Goal: Use online tool/utility: Utilize a website feature to perform a specific function

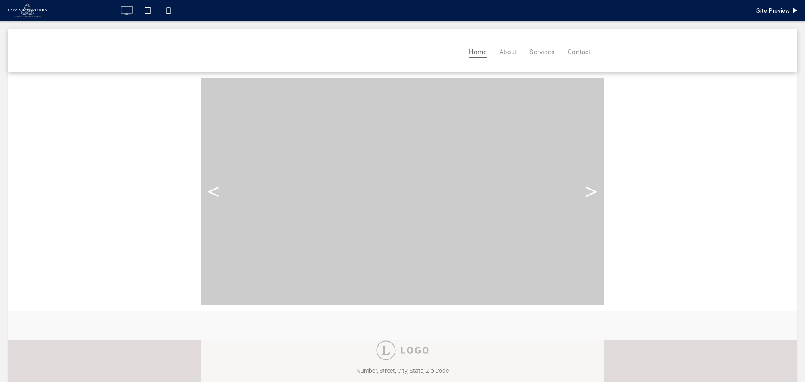
click at [282, 173] on span at bounding box center [402, 191] width 403 height 226
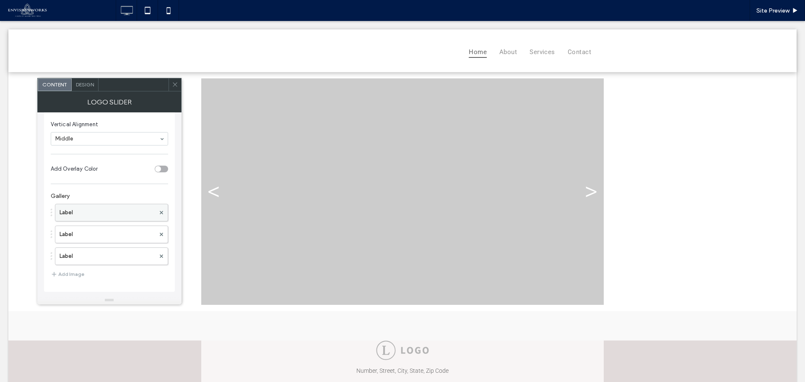
click at [101, 215] on label "Label" at bounding box center [108, 212] width 96 height 17
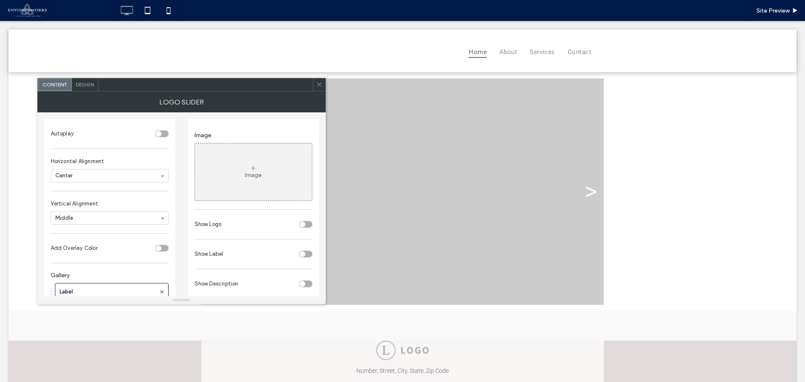
click at [257, 165] on div "Image" at bounding box center [253, 171] width 117 height 55
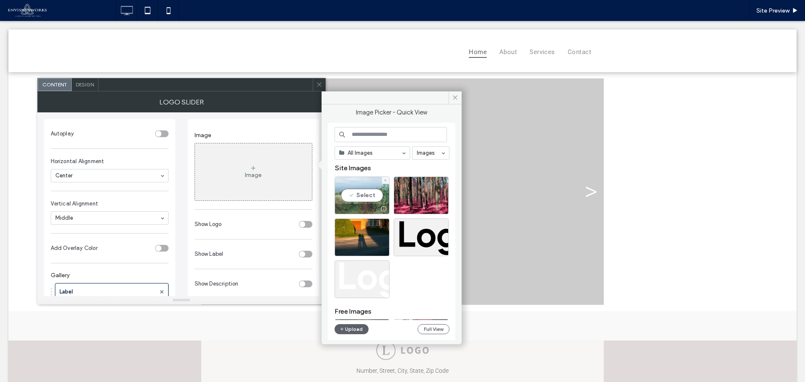
click at [361, 192] on div "Select" at bounding box center [362, 196] width 55 height 38
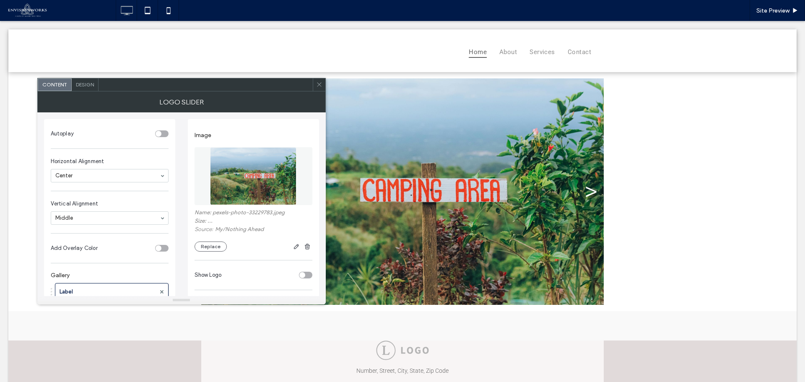
scroll to position [42, 0]
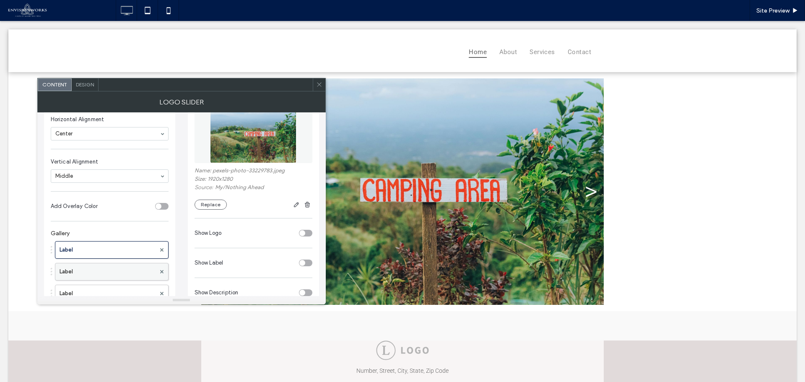
click at [94, 269] on label "Label" at bounding box center [108, 271] width 96 height 17
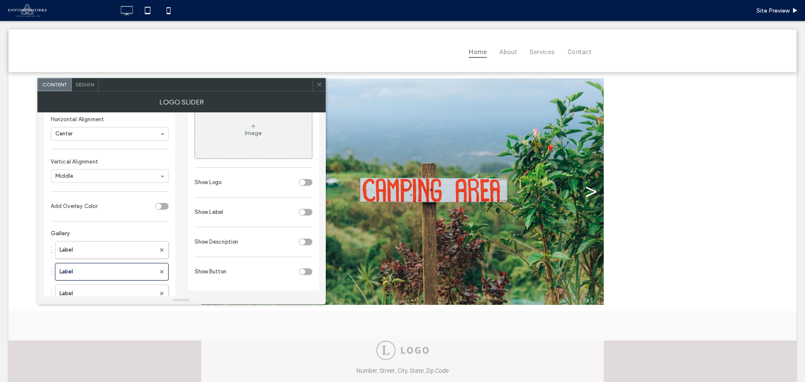
scroll to position [0, 0]
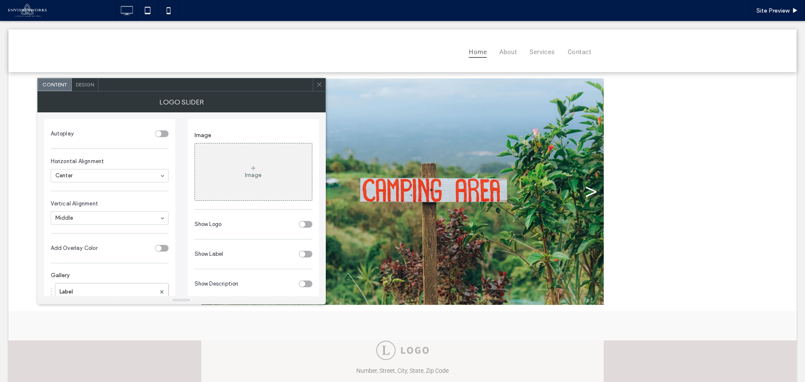
click at [263, 177] on div "Image" at bounding box center [253, 171] width 117 height 55
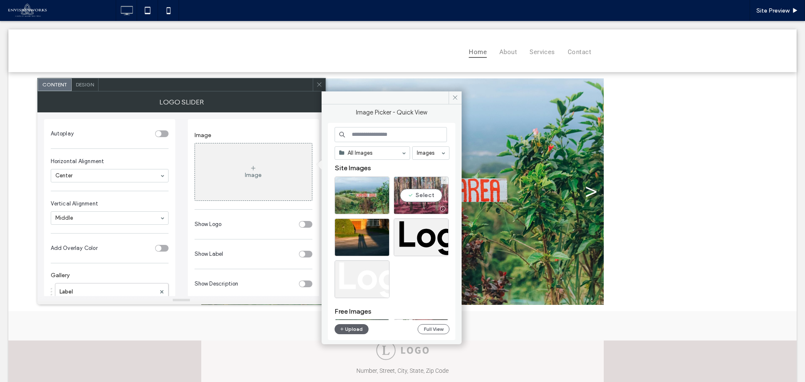
click at [426, 196] on div "Select" at bounding box center [421, 196] width 55 height 38
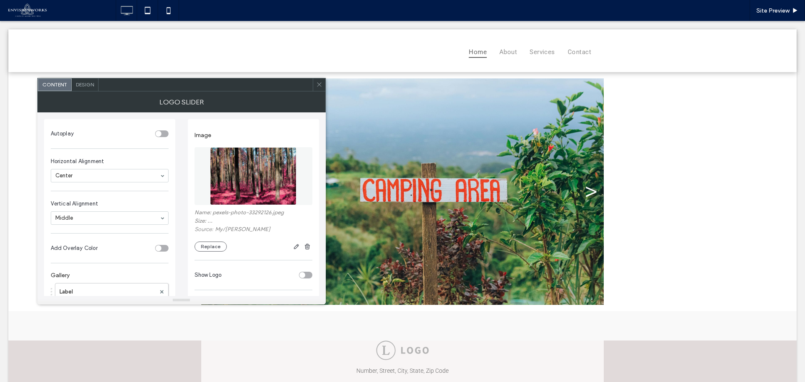
scroll to position [52, 0]
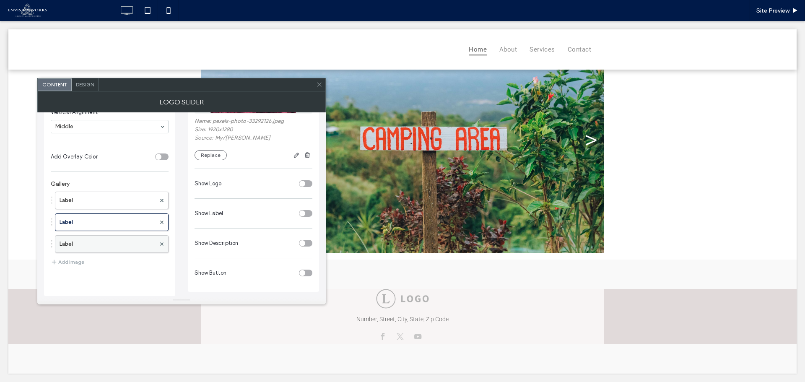
click at [107, 241] on label "Label" at bounding box center [108, 244] width 96 height 17
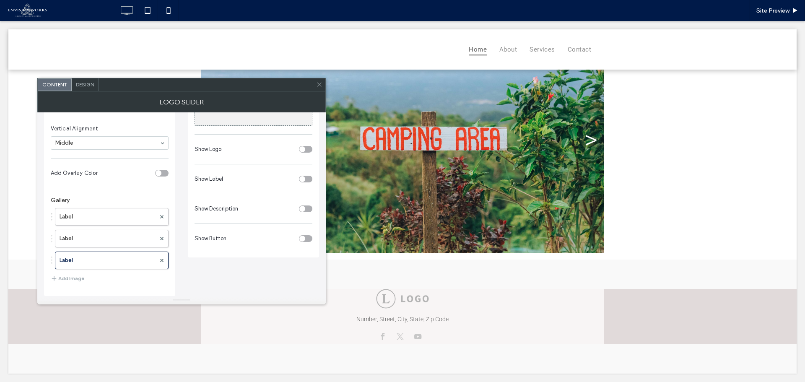
scroll to position [0, 0]
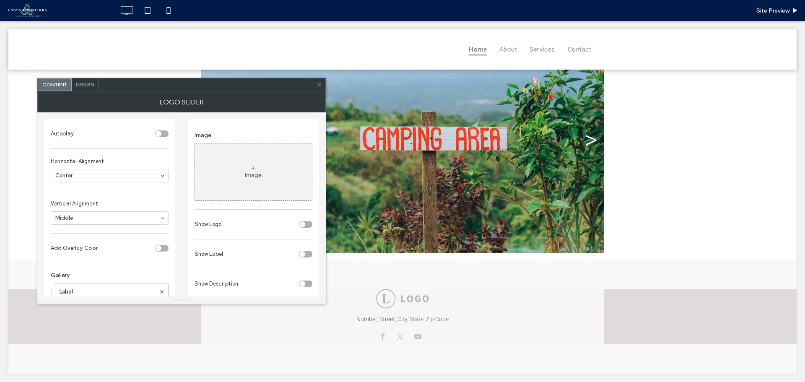
click at [257, 177] on div "Image" at bounding box center [253, 175] width 17 height 7
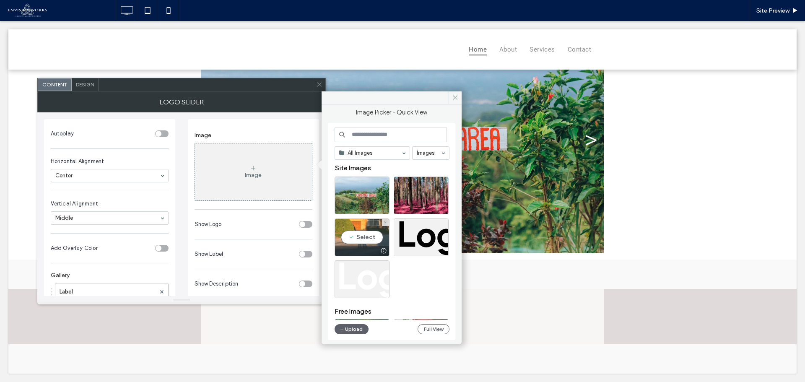
drag, startPoint x: 354, startPoint y: 228, endPoint x: 354, endPoint y: 211, distance: 17.2
click at [354, 228] on div "Select" at bounding box center [362, 237] width 55 height 38
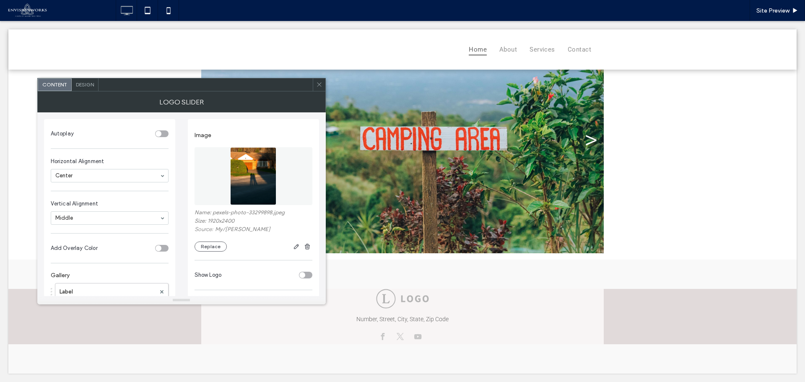
click at [162, 135] on div "toggle" at bounding box center [161, 133] width 13 height 7
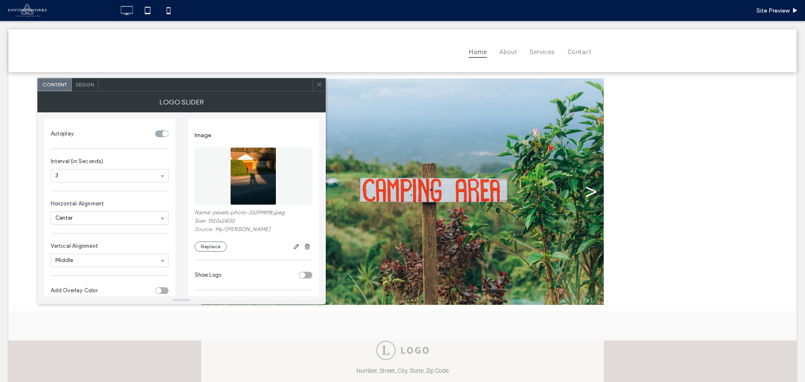
click at [322, 83] on icon at bounding box center [319, 84] width 6 height 6
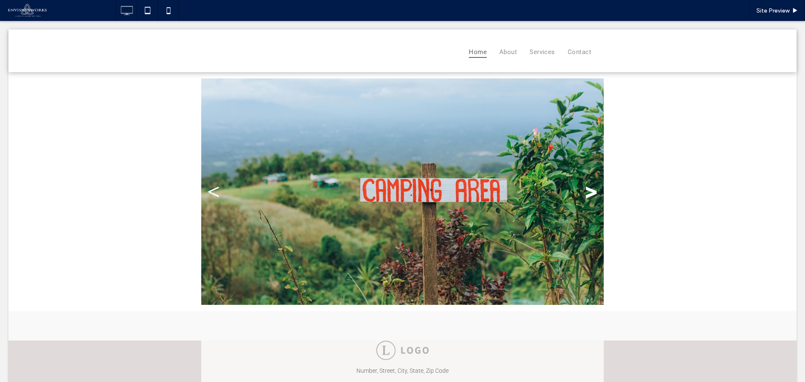
click at [590, 195] on link ">" at bounding box center [591, 191] width 13 height 25
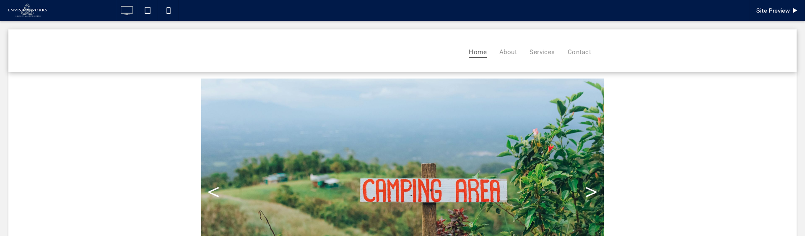
click at [339, 102] on span at bounding box center [402, 191] width 403 height 226
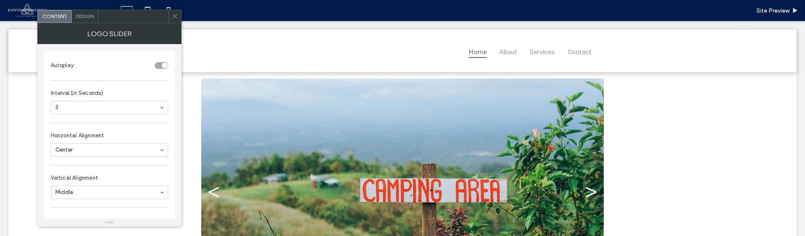
click at [154, 62] on section "Autoplay" at bounding box center [109, 65] width 117 height 21
click at [161, 68] on div "toggle" at bounding box center [161, 65] width 13 height 7
click at [164, 66] on div "toggle" at bounding box center [161, 65] width 13 height 7
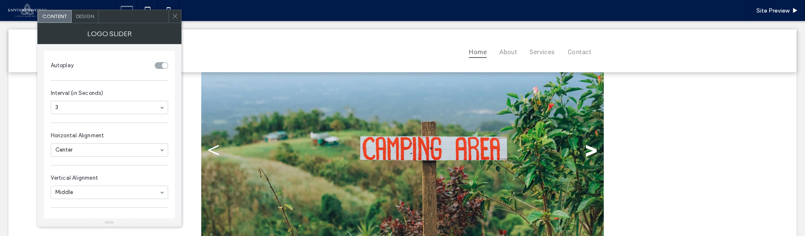
click at [590, 147] on link ">" at bounding box center [591, 149] width 13 height 25
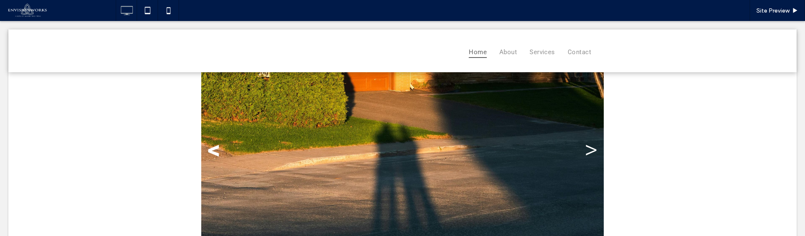
click at [211, 151] on link "<" at bounding box center [214, 149] width 13 height 25
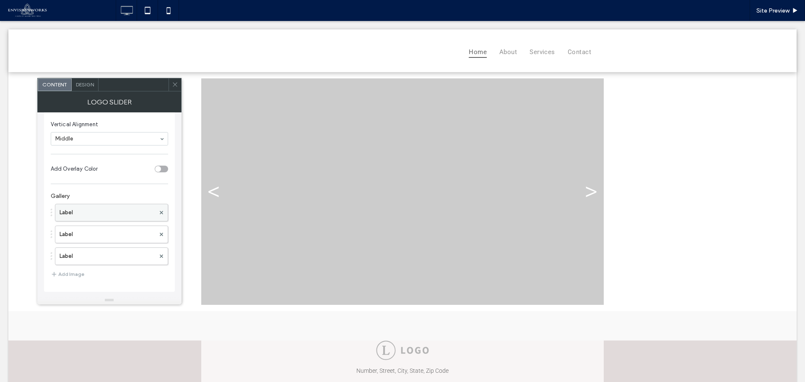
click at [120, 210] on label "Label" at bounding box center [108, 212] width 96 height 17
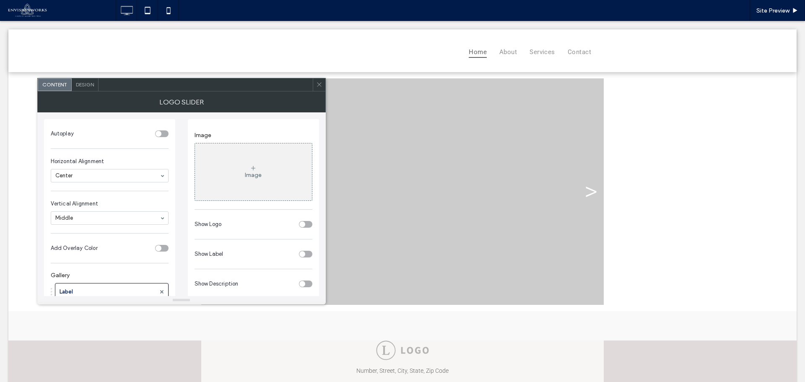
click at [279, 165] on div "Image" at bounding box center [253, 171] width 117 height 55
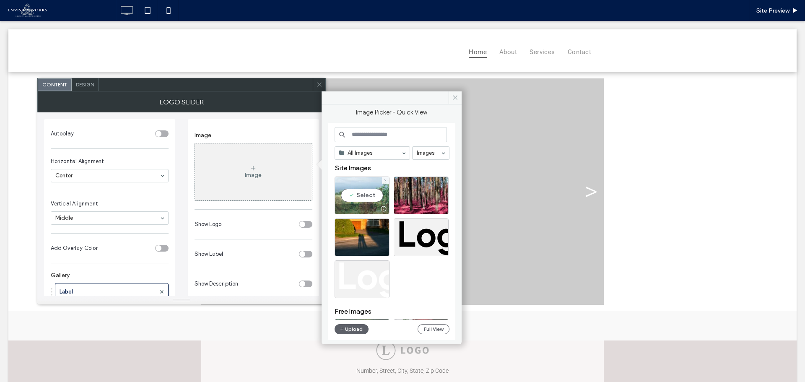
drag, startPoint x: 364, startPoint y: 198, endPoint x: 342, endPoint y: 187, distance: 24.8
click at [364, 198] on div "Select" at bounding box center [362, 196] width 55 height 38
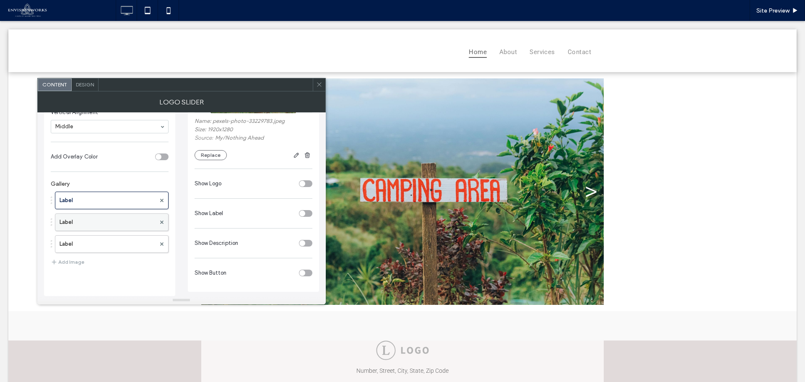
click at [107, 225] on label "Label" at bounding box center [108, 222] width 96 height 17
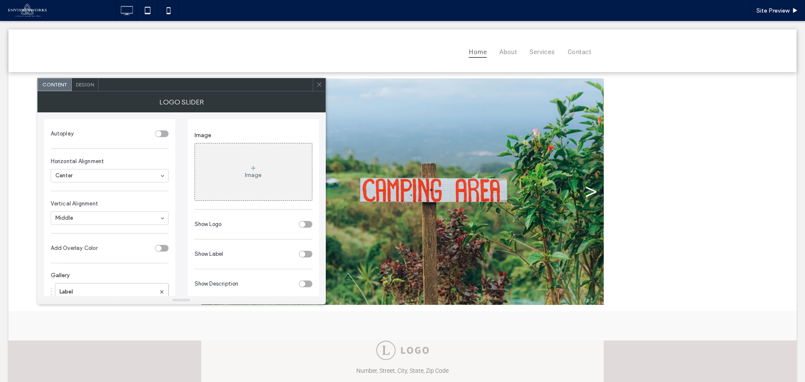
click at [257, 164] on div "Image" at bounding box center [253, 171] width 117 height 55
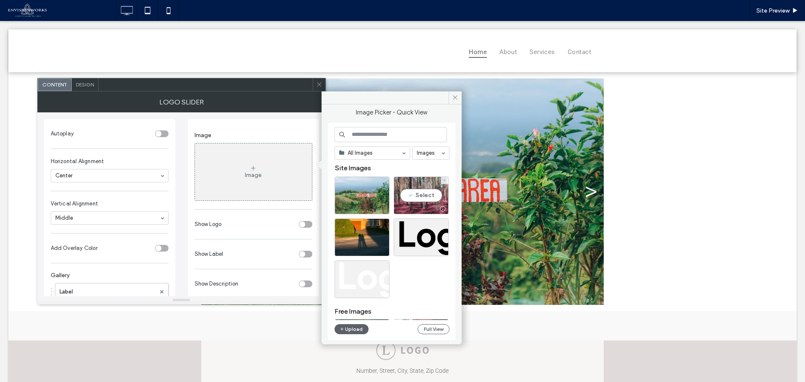
click at [426, 194] on div "Select" at bounding box center [421, 196] width 55 height 38
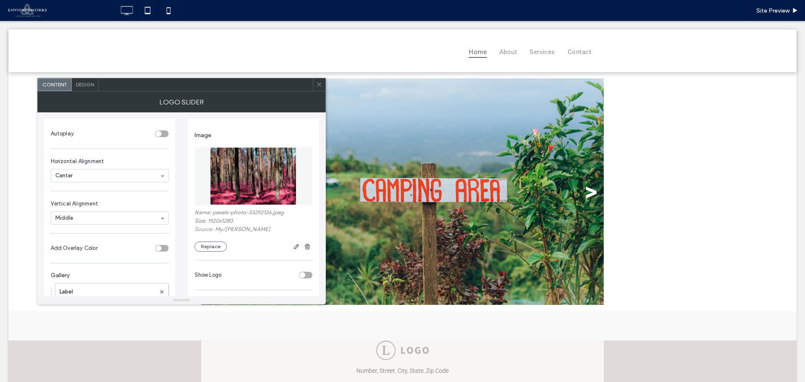
click at [587, 195] on link ">" at bounding box center [591, 191] width 13 height 25
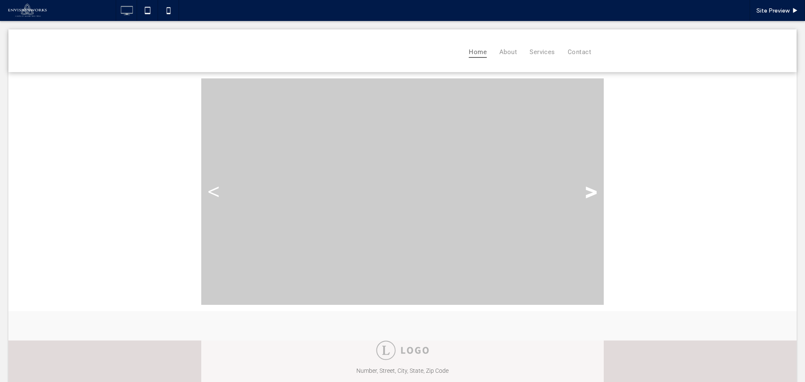
click at [587, 195] on link ">" at bounding box center [591, 191] width 13 height 25
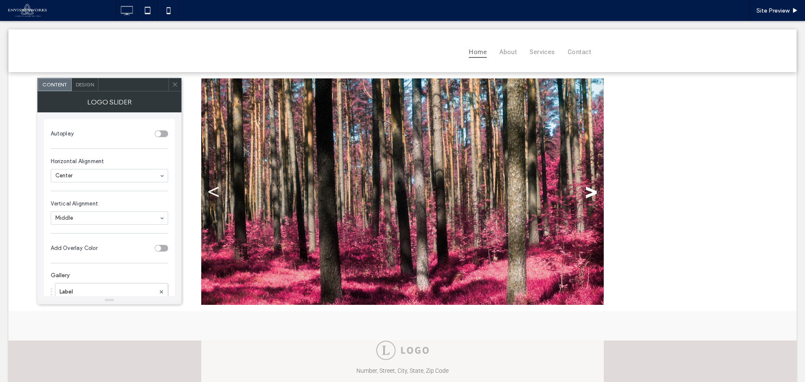
click at [587, 195] on link ">" at bounding box center [591, 191] width 13 height 25
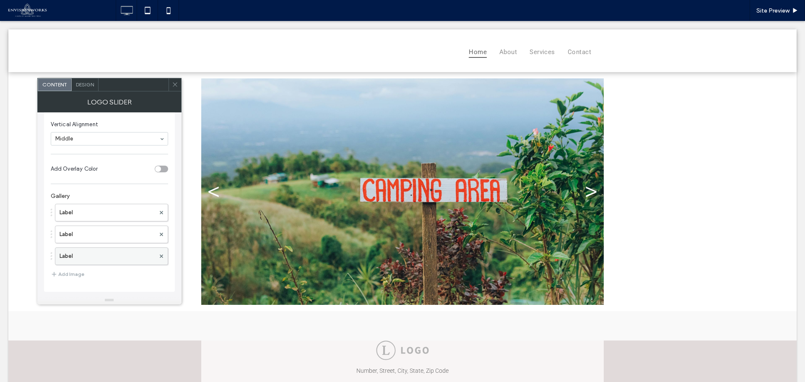
click at [104, 253] on label "Label" at bounding box center [108, 256] width 96 height 17
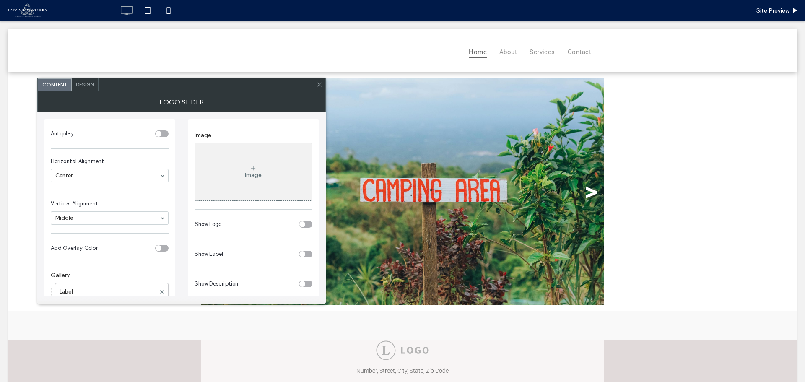
click at [588, 192] on link ">" at bounding box center [591, 191] width 13 height 25
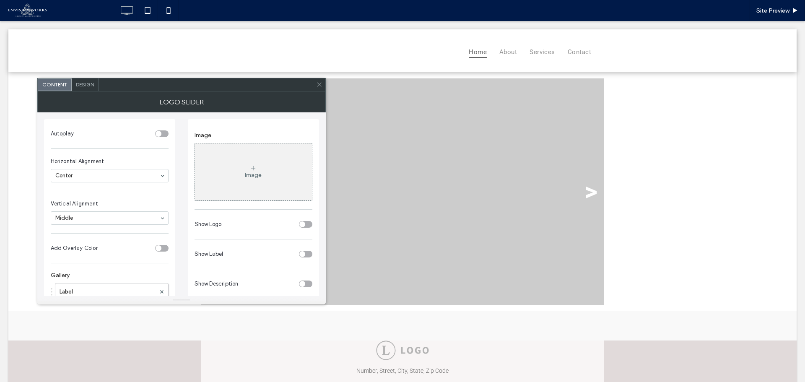
click at [588, 192] on link ">" at bounding box center [591, 191] width 13 height 25
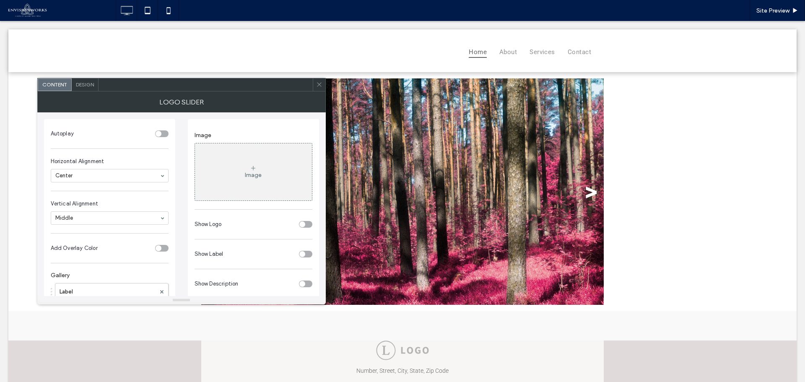
click at [588, 192] on link ">" at bounding box center [591, 191] width 13 height 25
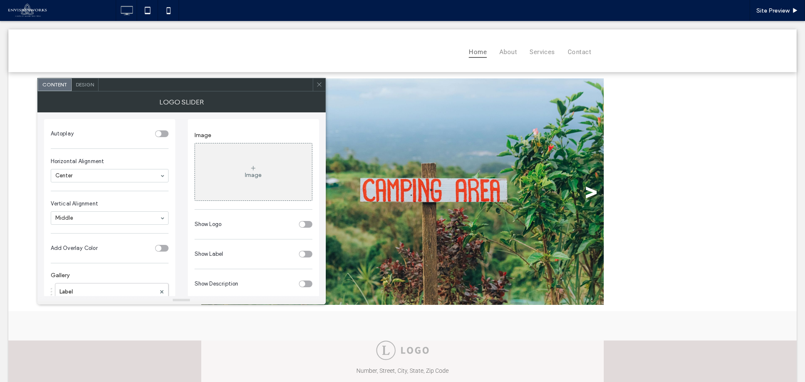
click at [588, 192] on link ">" at bounding box center [591, 191] width 13 height 25
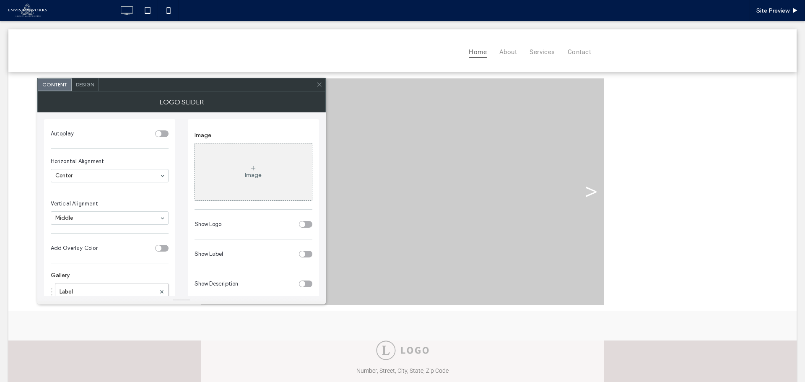
click at [161, 133] on div "toggle" at bounding box center [159, 134] width 6 height 6
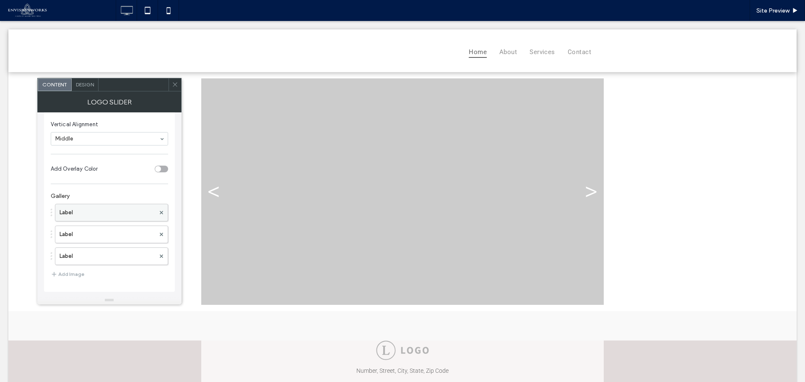
click at [117, 210] on label "Label" at bounding box center [108, 212] width 96 height 17
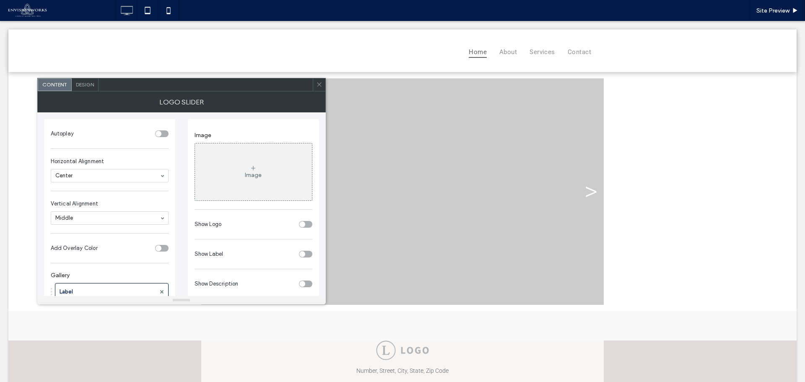
click at [250, 171] on icon at bounding box center [253, 168] width 7 height 7
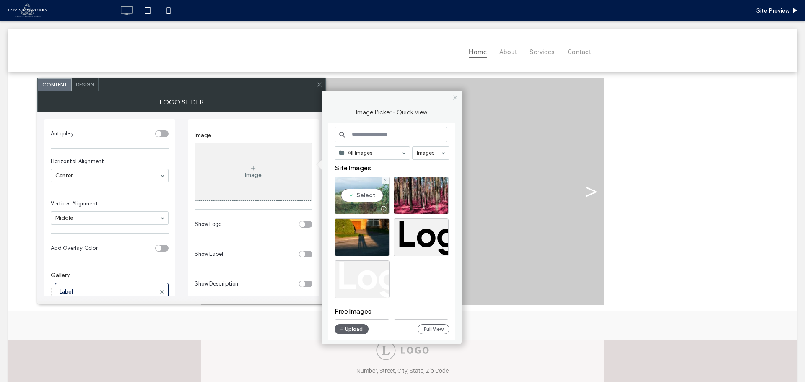
click at [350, 190] on div "Select" at bounding box center [362, 196] width 55 height 38
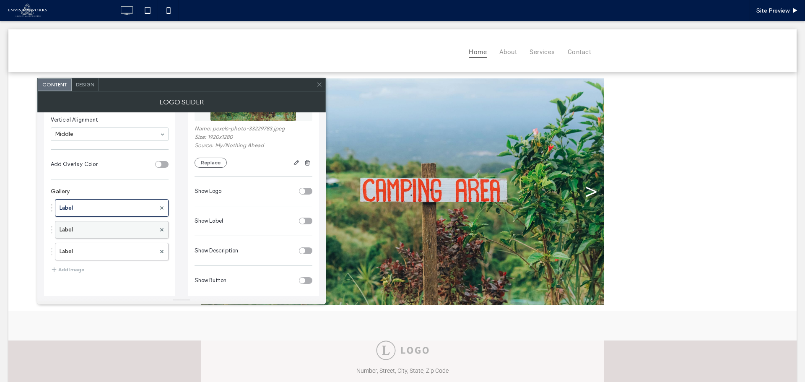
click at [99, 233] on label "Label" at bounding box center [108, 229] width 96 height 17
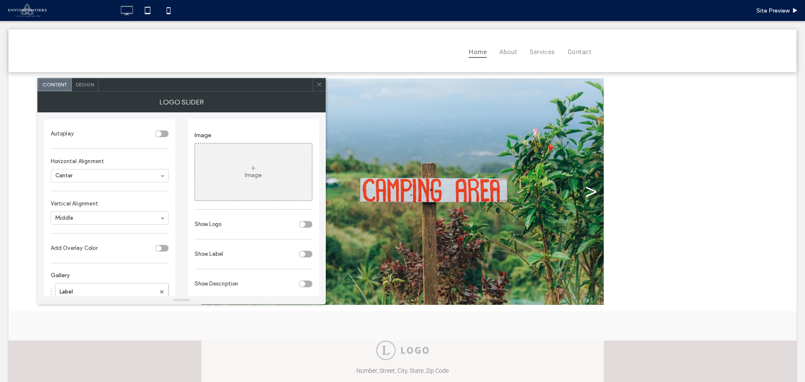
click at [276, 172] on div "Image" at bounding box center [253, 171] width 117 height 55
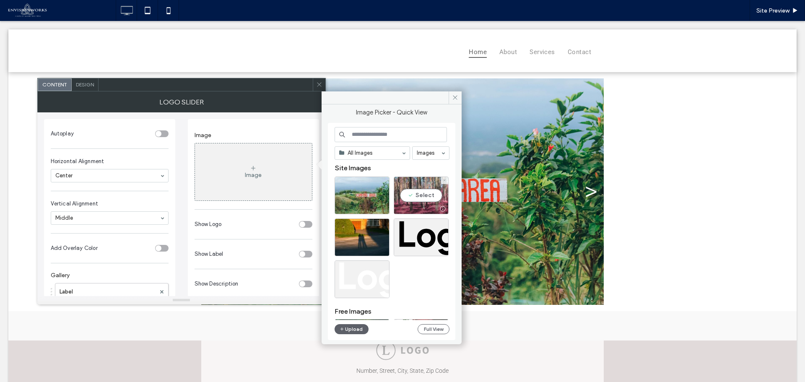
click at [415, 193] on div "Select" at bounding box center [421, 196] width 55 height 38
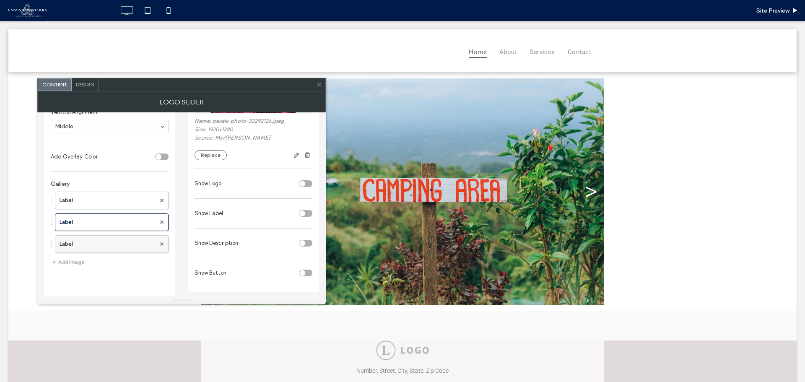
click at [87, 239] on label "Label" at bounding box center [108, 244] width 96 height 17
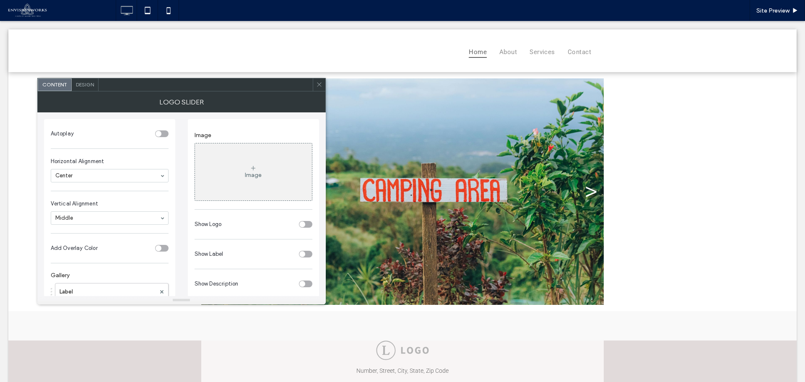
click at [287, 181] on div "Image" at bounding box center [253, 171] width 117 height 55
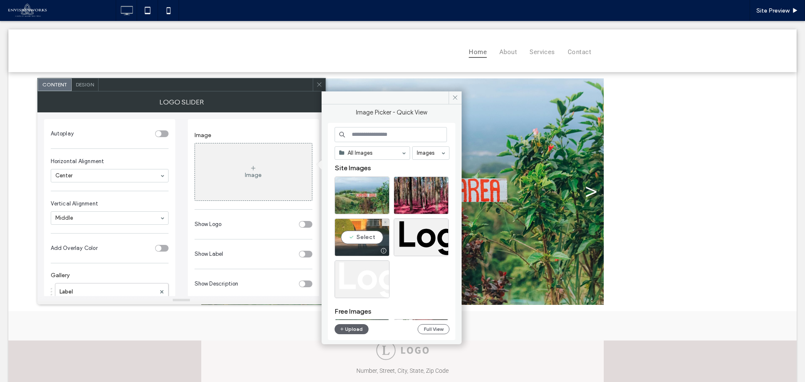
click at [353, 239] on div "Select" at bounding box center [362, 237] width 55 height 38
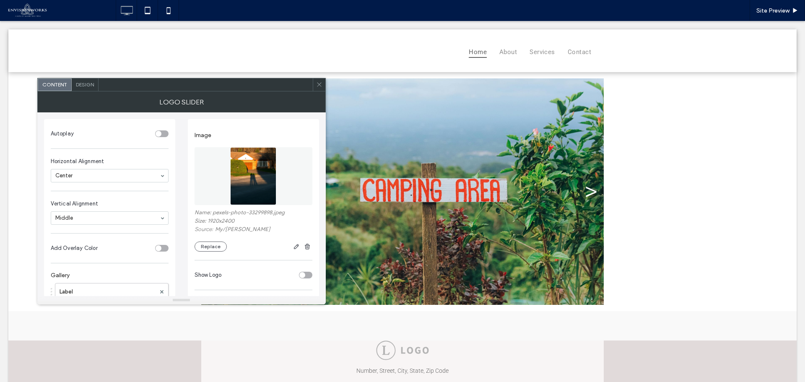
click at [163, 133] on div "toggle" at bounding box center [161, 133] width 13 height 7
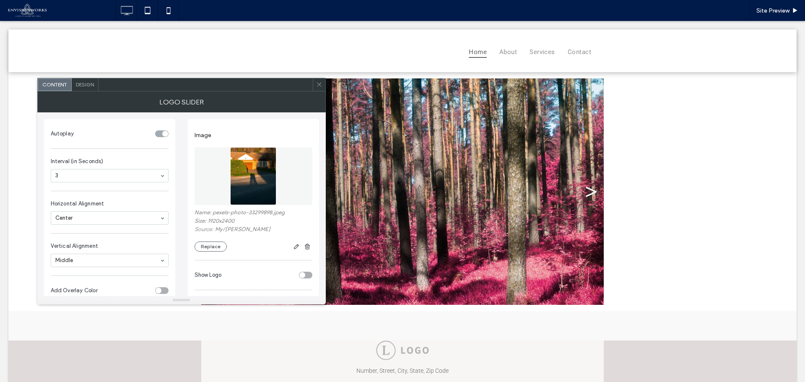
click at [317, 80] on span at bounding box center [319, 84] width 6 height 13
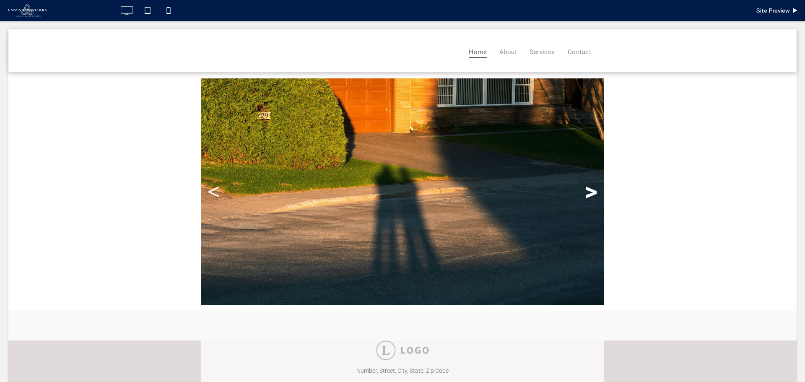
click at [585, 192] on link ">" at bounding box center [591, 191] width 13 height 25
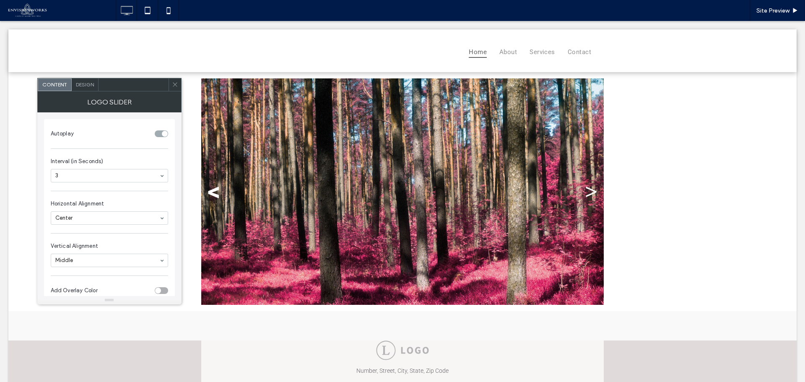
click at [214, 190] on link "<" at bounding box center [214, 191] width 13 height 25
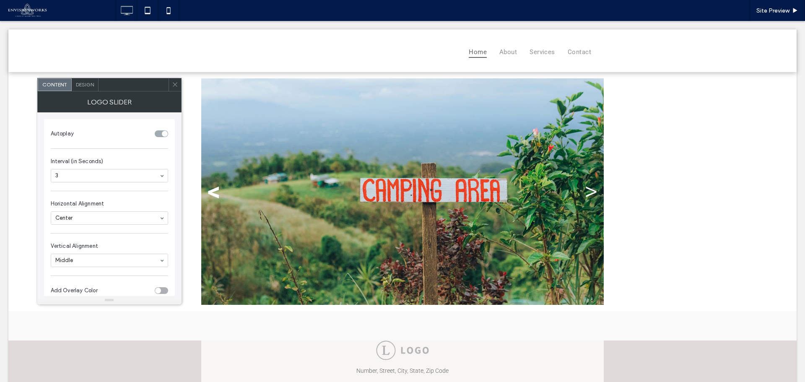
click at [209, 190] on link "<" at bounding box center [214, 191] width 13 height 25
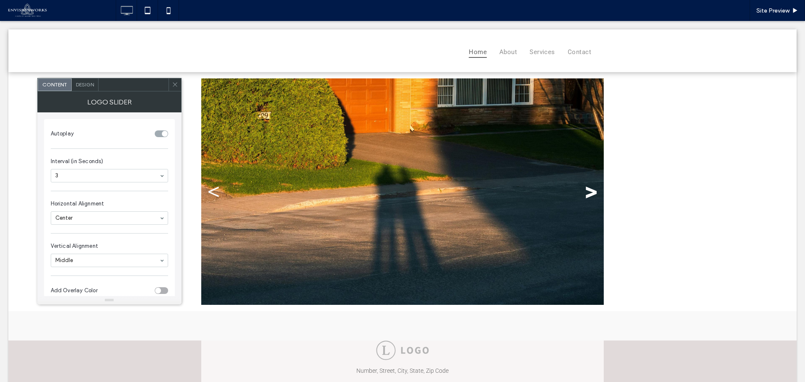
click at [588, 191] on link ">" at bounding box center [591, 191] width 13 height 25
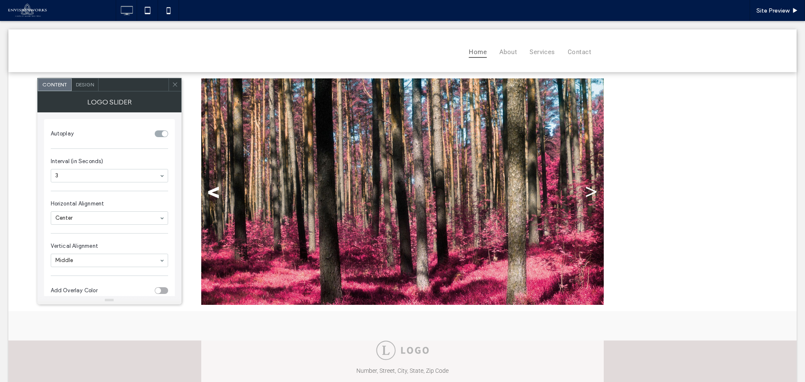
click at [212, 193] on link "<" at bounding box center [214, 191] width 13 height 25
